Goal: Check status

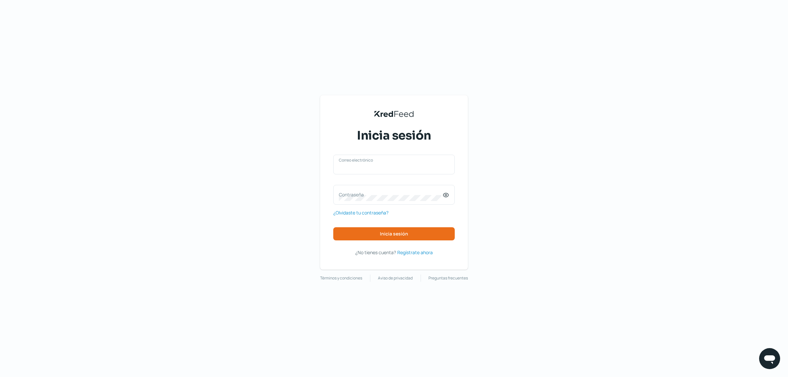
type input "[EMAIL_ADDRESS][DOMAIN_NAME]"
click at [399, 220] on div "[EMAIL_ADDRESS][DOMAIN_NAME] Correo electrónico Contraseña ¿Olvidaste tu contra…" at bounding box center [393, 198] width 121 height 86
click at [399, 230] on button "Inicia sesión" at bounding box center [393, 233] width 121 height 13
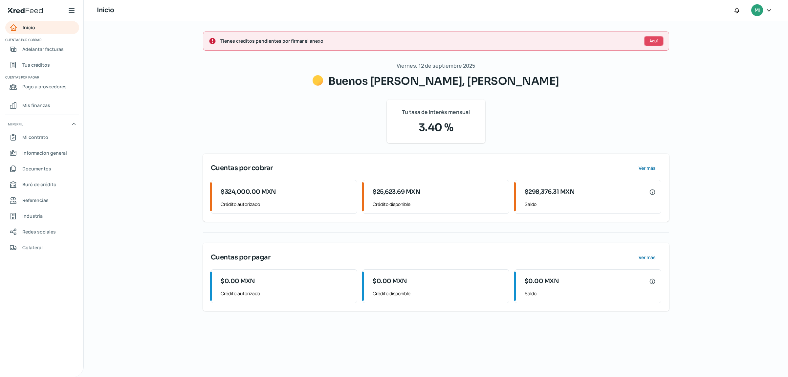
click at [560, 43] on span "Aquí" at bounding box center [653, 41] width 8 height 4
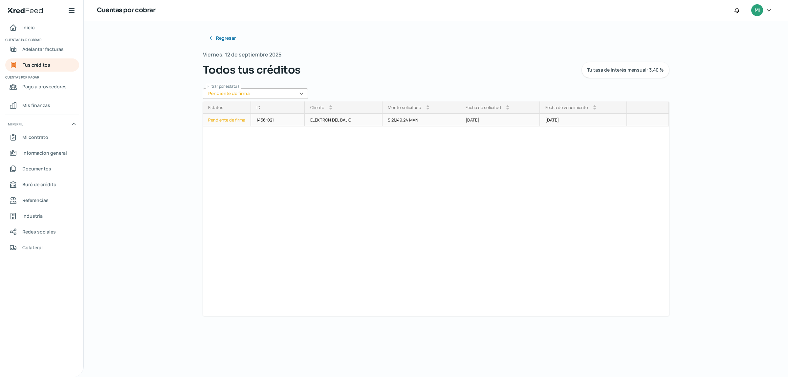
click at [225, 121] on div "Pendiente de firma" at bounding box center [227, 120] width 48 height 12
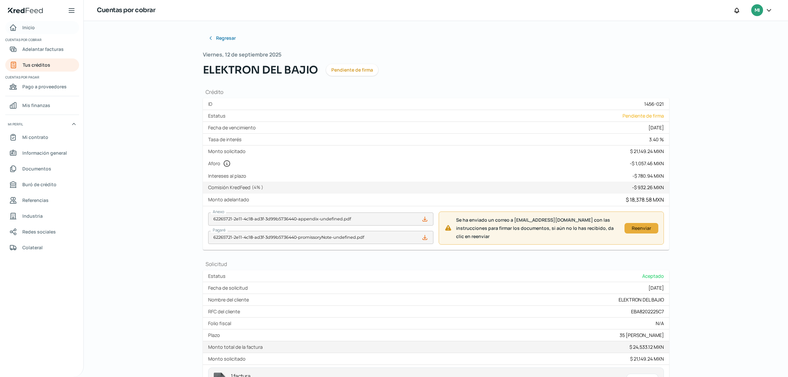
click at [47, 28] on link "Inicio" at bounding box center [42, 27] width 74 height 13
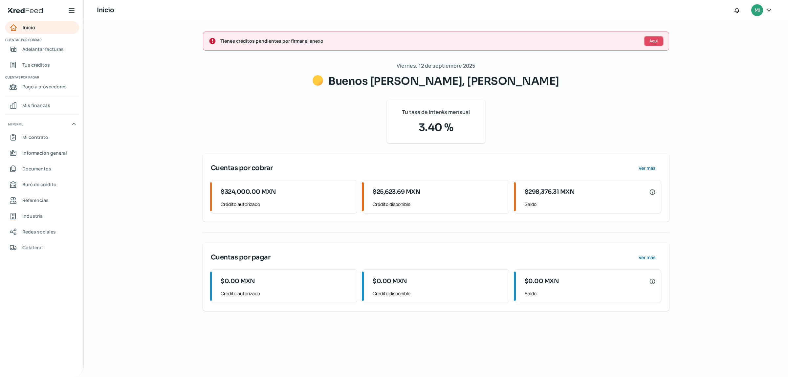
click at [560, 40] on span "Aquí" at bounding box center [653, 41] width 8 height 4
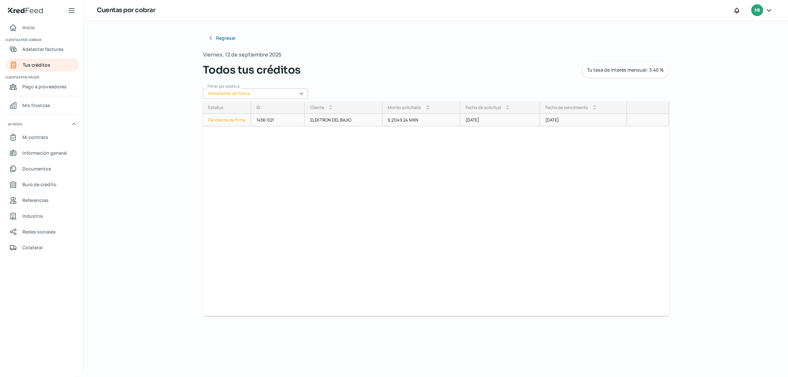
click at [218, 119] on div "Pendiente de firma" at bounding box center [227, 120] width 48 height 12
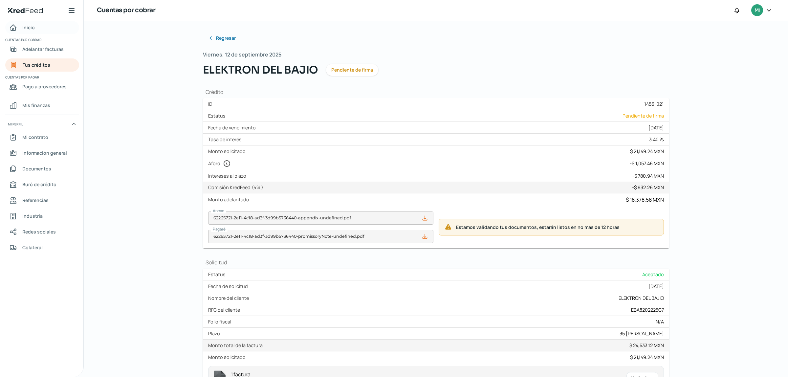
click at [39, 33] on link "Inicio" at bounding box center [42, 27] width 74 height 13
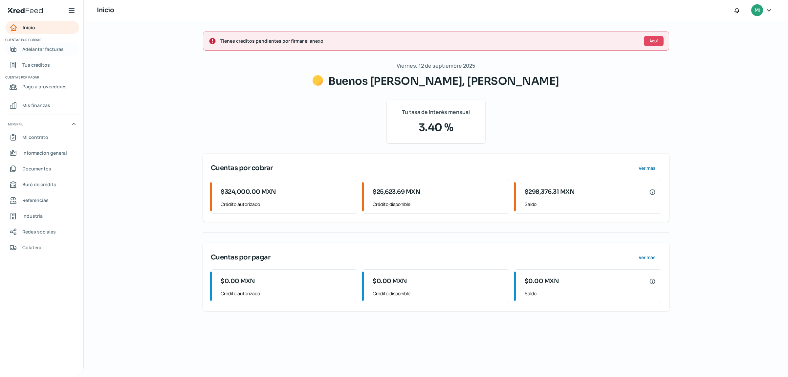
click at [40, 47] on span "Adelantar facturas" at bounding box center [42, 49] width 41 height 8
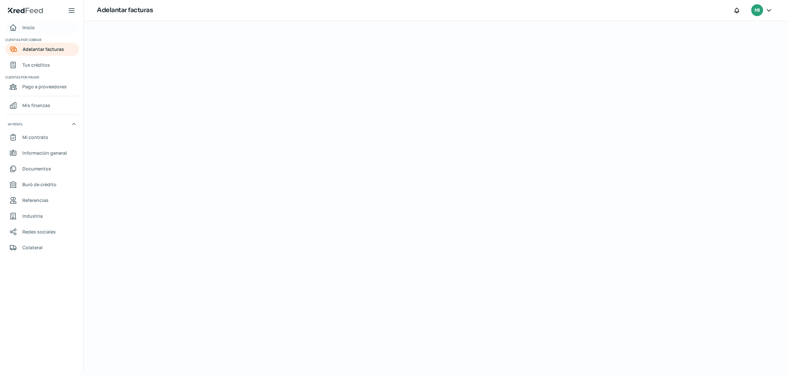
click at [19, 24] on div "Inicio" at bounding box center [22, 28] width 26 height 8
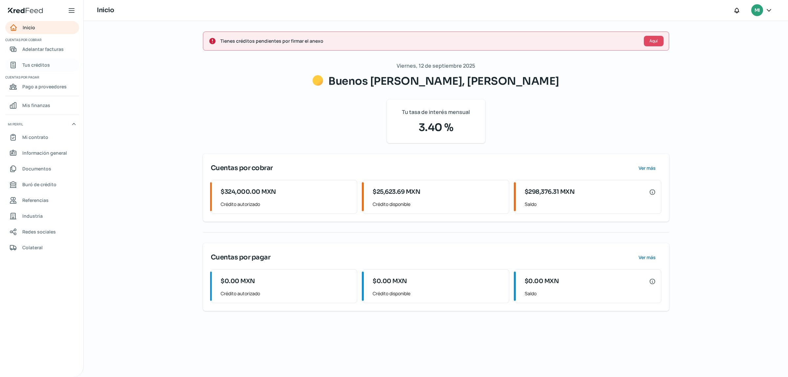
click at [32, 66] on span "Tus créditos" at bounding box center [36, 65] width 28 height 8
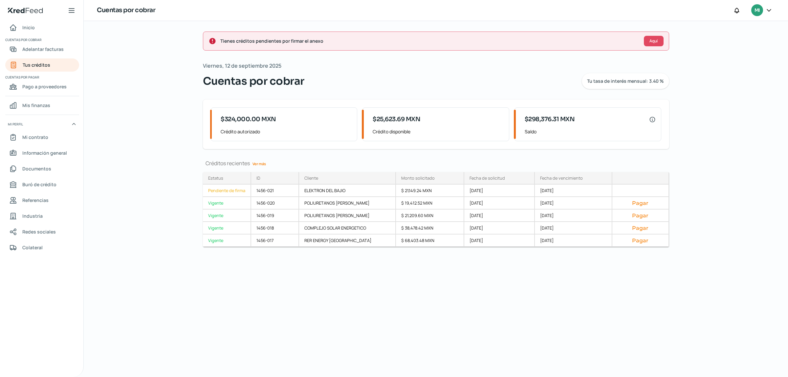
click at [263, 161] on link "Ver más" at bounding box center [259, 163] width 19 height 10
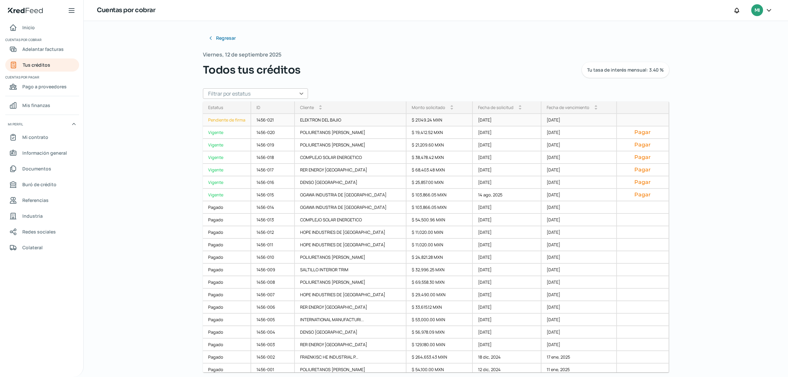
click at [227, 120] on div "Pendiente de firma" at bounding box center [227, 120] width 48 height 12
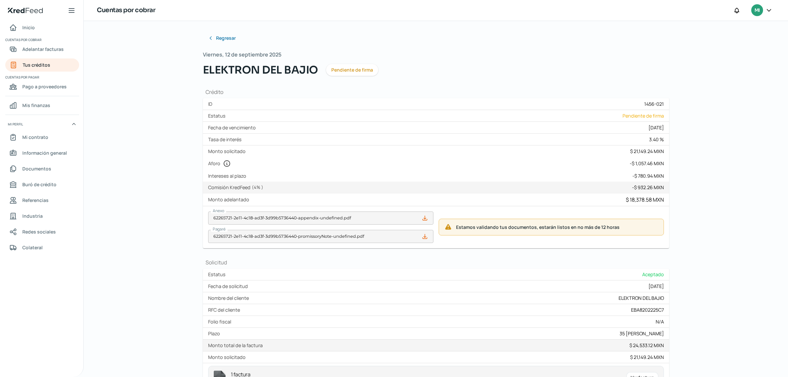
click at [506, 225] on span "Estamos validando tus documentos, estarán listos en no más de 12 horas" at bounding box center [557, 227] width 202 height 8
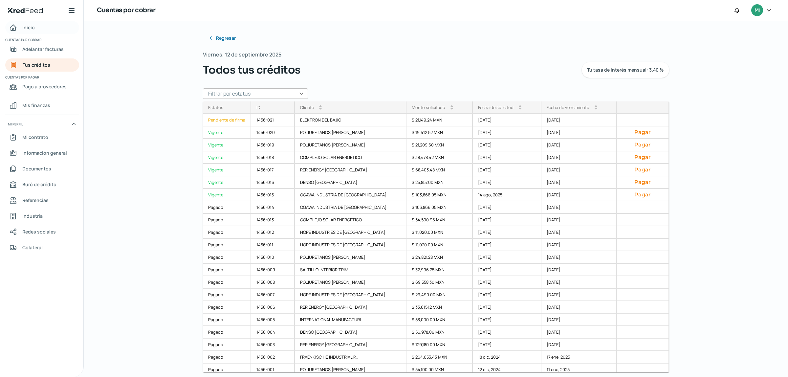
click at [30, 27] on span "Inicio" at bounding box center [28, 27] width 12 height 8
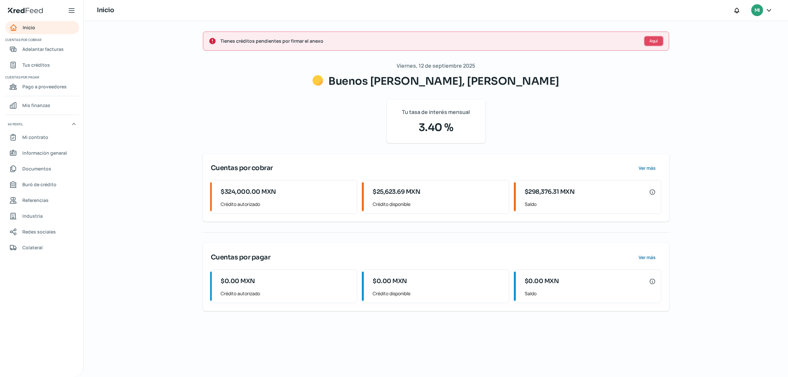
click at [560, 42] on button "Aquí" at bounding box center [653, 41] width 20 height 11
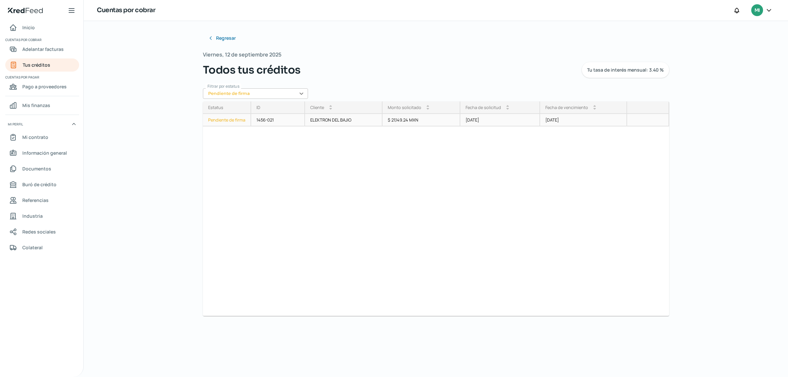
click at [251, 117] on div "1456-021" at bounding box center [278, 120] width 54 height 12
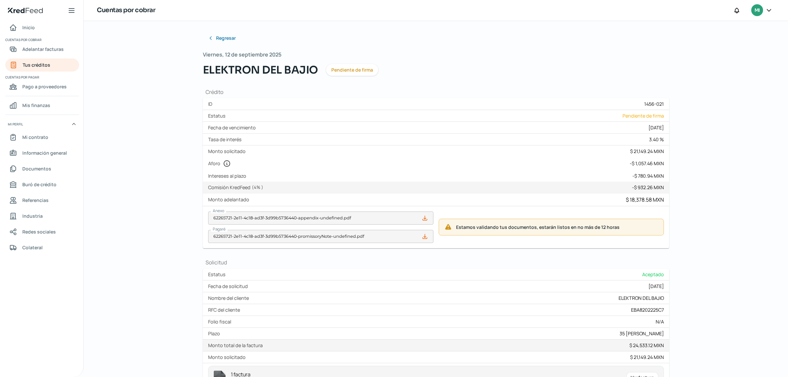
click at [497, 228] on span "Estamos validando tus documentos, estarán listos en no más de 12 horas" at bounding box center [557, 227] width 202 height 8
click at [29, 24] on span "Inicio" at bounding box center [28, 27] width 12 height 8
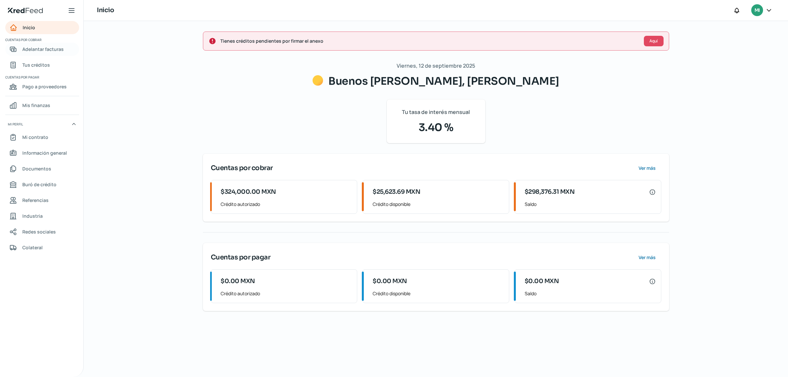
click at [43, 50] on span "Adelantar facturas" at bounding box center [42, 49] width 41 height 8
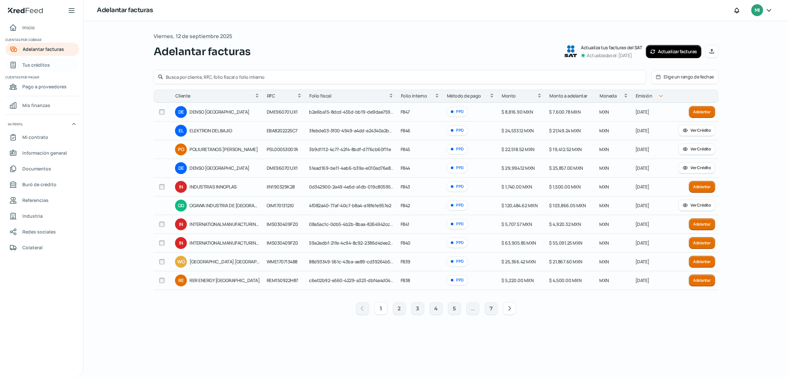
click at [36, 68] on span "Tus créditos" at bounding box center [36, 65] width 28 height 8
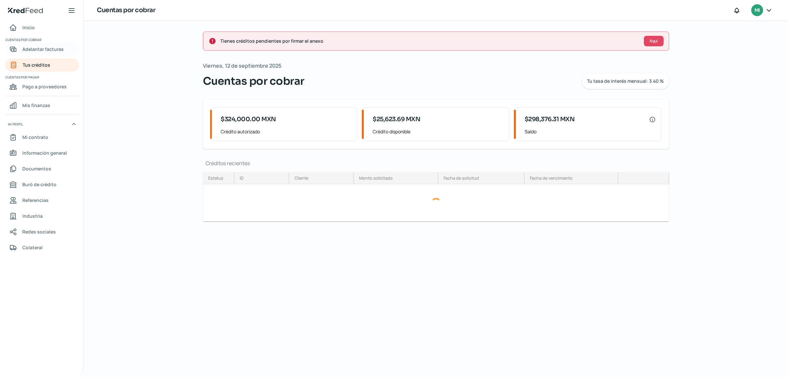
click at [53, 46] on span "Adelantar facturas" at bounding box center [42, 49] width 41 height 8
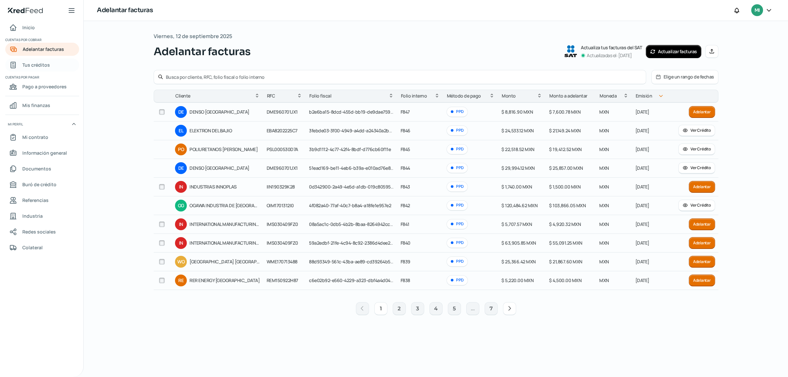
click at [45, 61] on span "Tus créditos" at bounding box center [36, 65] width 28 height 8
